Goal: Register for event/course

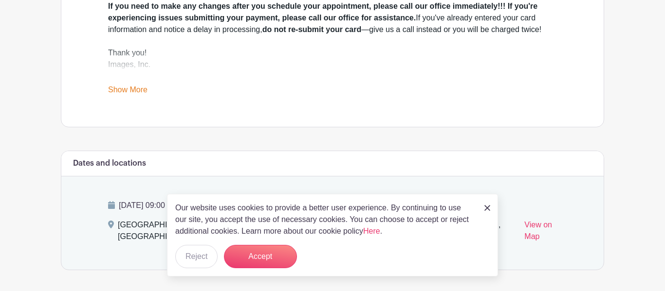
scroll to position [405, 0]
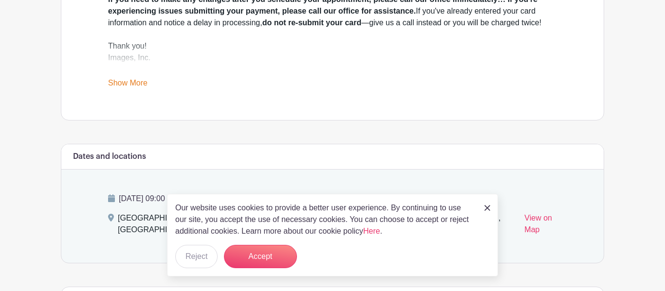
click at [489, 208] on img at bounding box center [487, 208] width 6 height 6
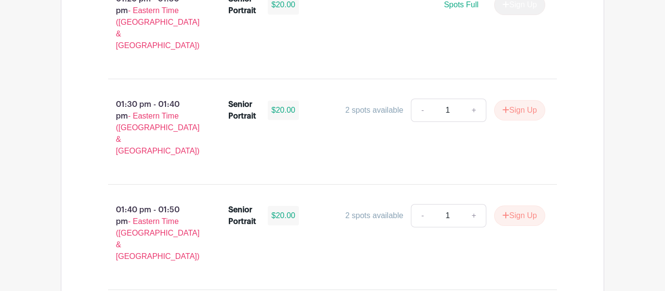
scroll to position [3504, 0]
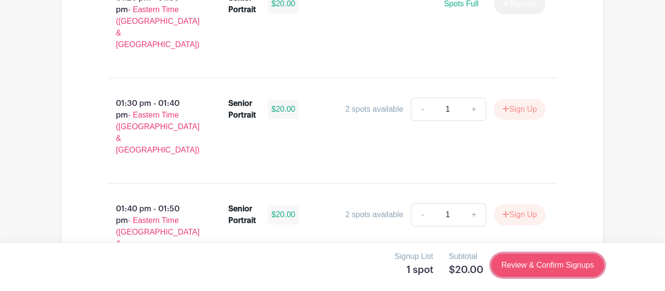
click at [558, 268] on link "Review & Confirm Signups" at bounding box center [547, 265] width 113 height 23
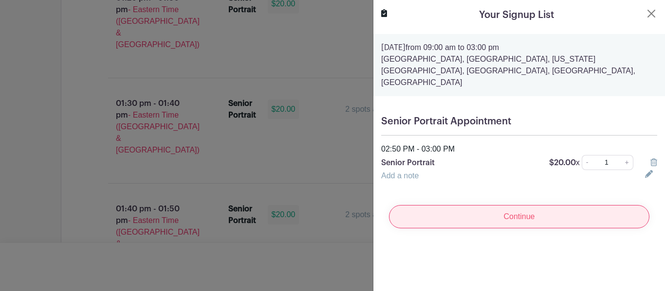
click at [495, 205] on input "Continue" at bounding box center [519, 216] width 260 height 23
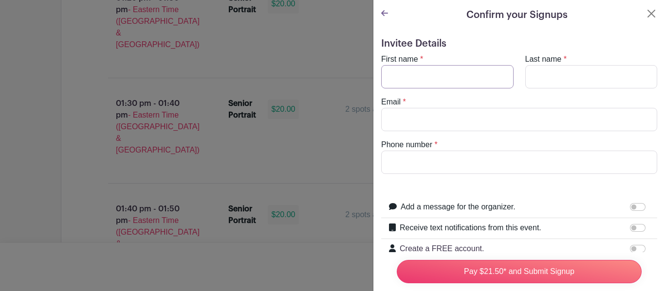
click at [397, 69] on input "First name" at bounding box center [447, 76] width 132 height 23
type input "Destiny"
click at [552, 78] on input "Last name" at bounding box center [591, 76] width 132 height 23
type input "[PERSON_NAME]"
click at [462, 127] on input "Email" at bounding box center [519, 119] width 276 height 23
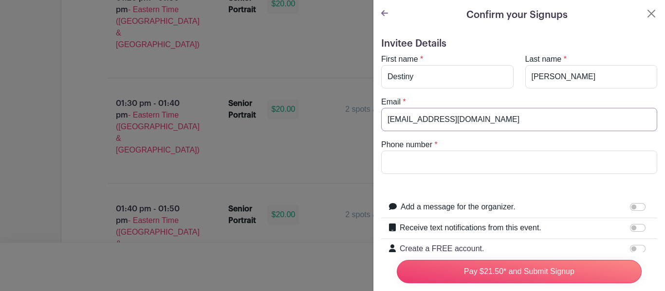
type input "[EMAIL_ADDRESS][DOMAIN_NAME]"
click at [449, 159] on input "Phone number" at bounding box center [519, 162] width 276 height 23
type input "8"
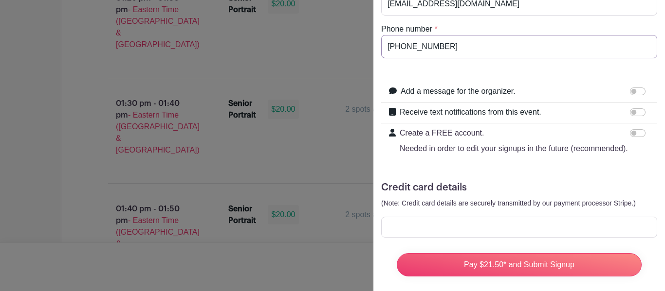
scroll to position [125, 0]
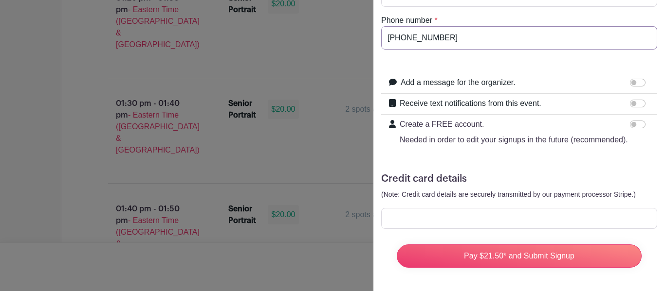
type input "[PHONE_NUMBER]"
click at [330, 243] on div at bounding box center [332, 145] width 665 height 291
